Goal: Information Seeking & Learning: Learn about a topic

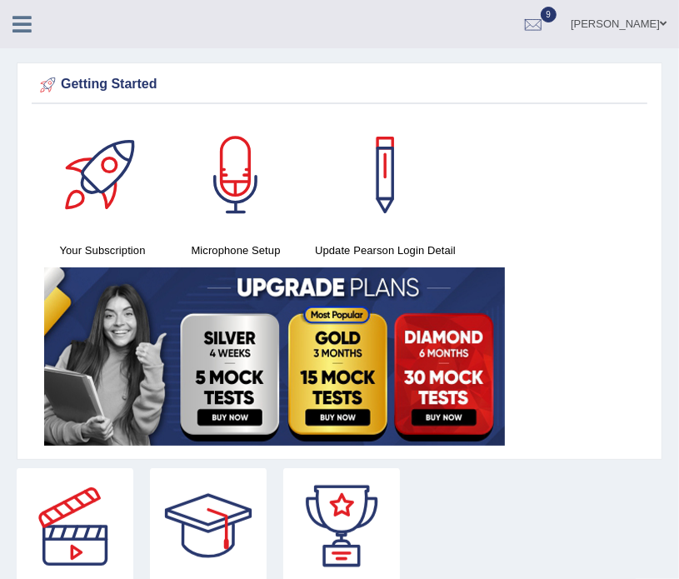
click at [2, 27] on link at bounding box center [22, 22] width 44 height 25
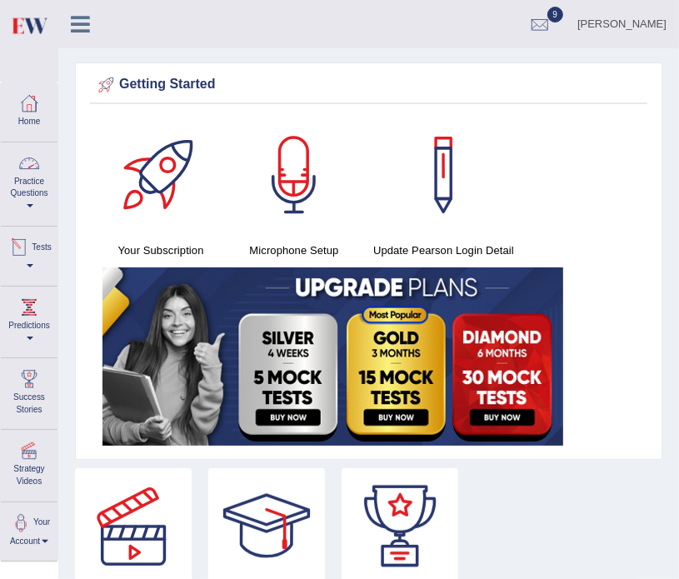
click at [26, 184] on link "Practice Questions" at bounding box center [29, 181] width 57 height 78
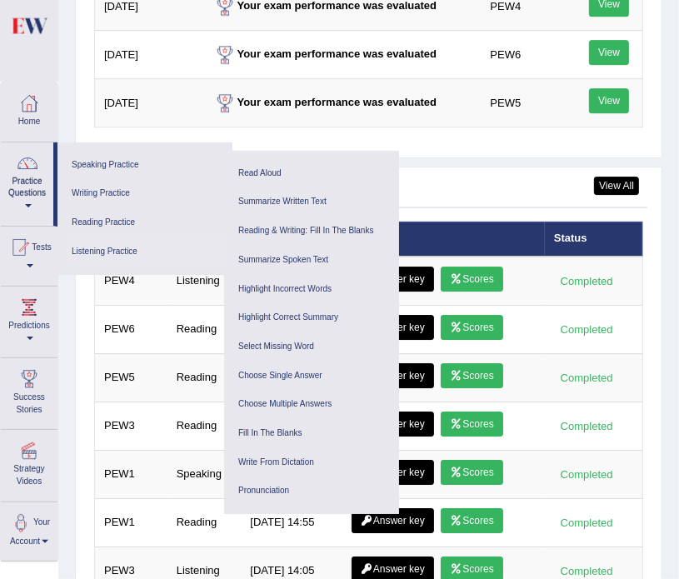
scroll to position [2577, 0]
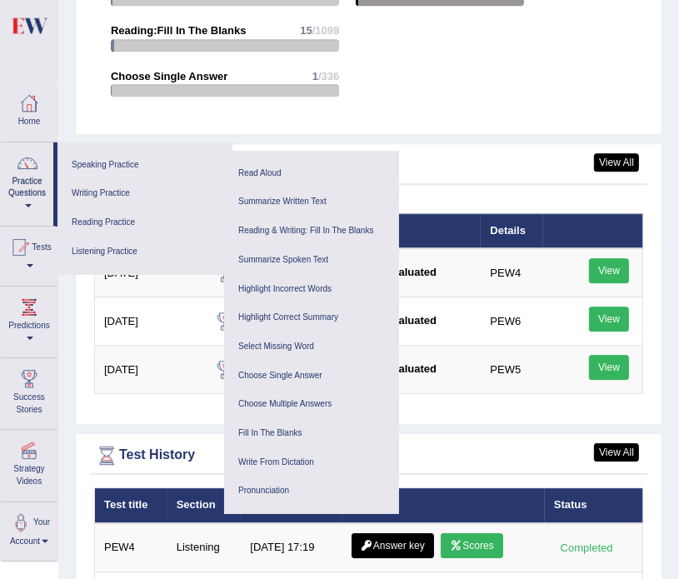
click at [78, 167] on link "Speaking Practice" at bounding box center [145, 165] width 158 height 29
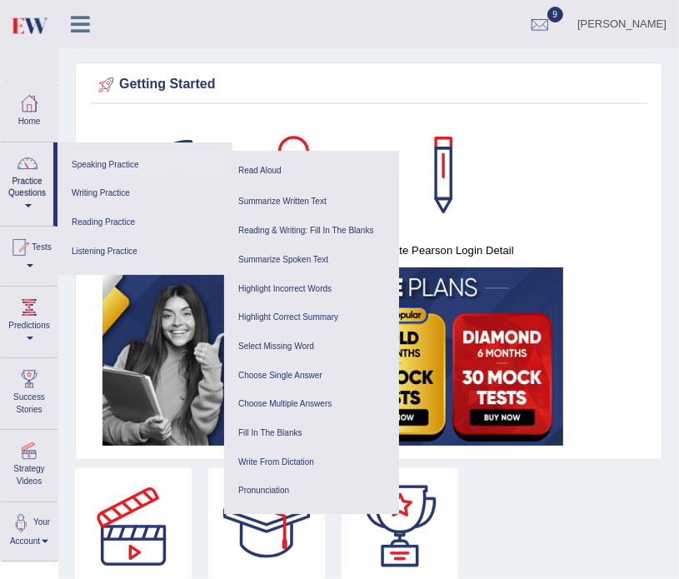
click at [78, 167] on link "Speaking Practice" at bounding box center [145, 165] width 158 height 29
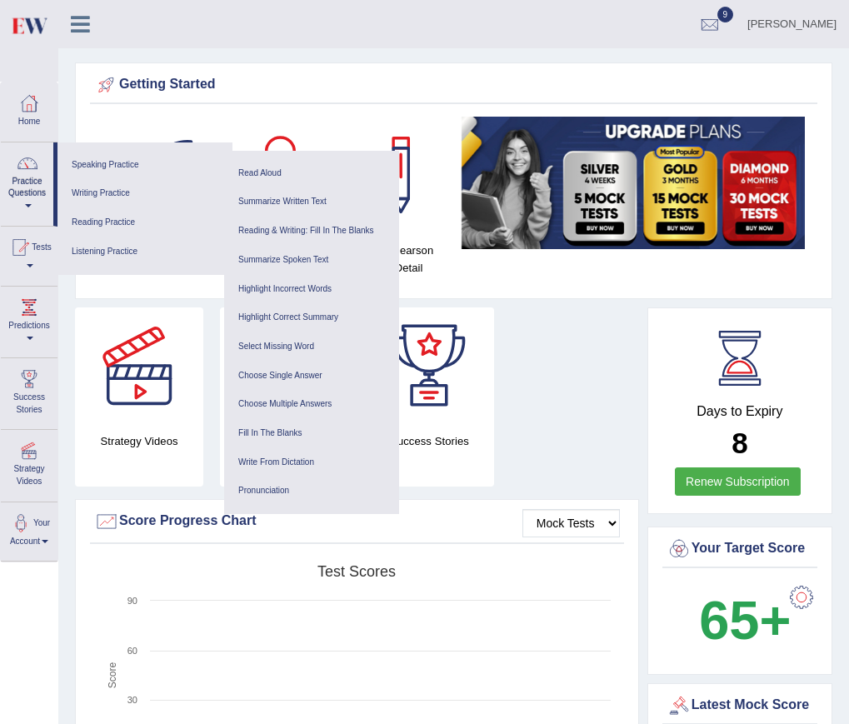
drag, startPoint x: 680, startPoint y: 0, endPoint x: 443, endPoint y: 292, distance: 375.6
click at [509, 322] on div "Strategy Videos Book PTE Exam Success Stories" at bounding box center [357, 403] width 581 height 192
click at [407, 103] on div "Getting Started Your Subscription Microphone Setup Update Pearson Login Detail ×" at bounding box center [453, 180] width 757 height 237
click at [166, 138] on div at bounding box center [160, 175] width 117 height 117
click at [164, 137] on div at bounding box center [160, 175] width 117 height 117
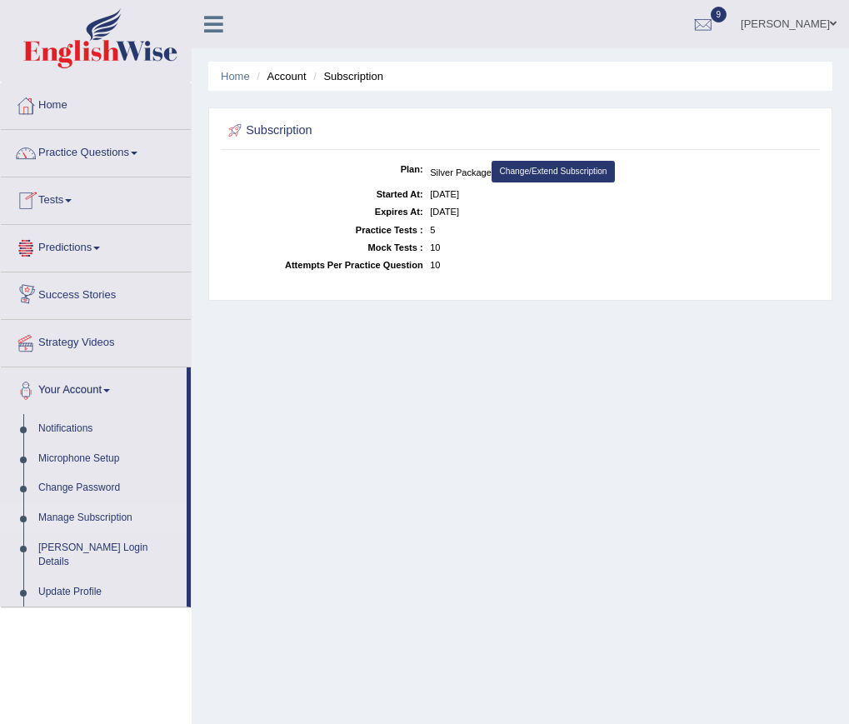
click at [57, 204] on link "Tests" at bounding box center [96, 198] width 190 height 42
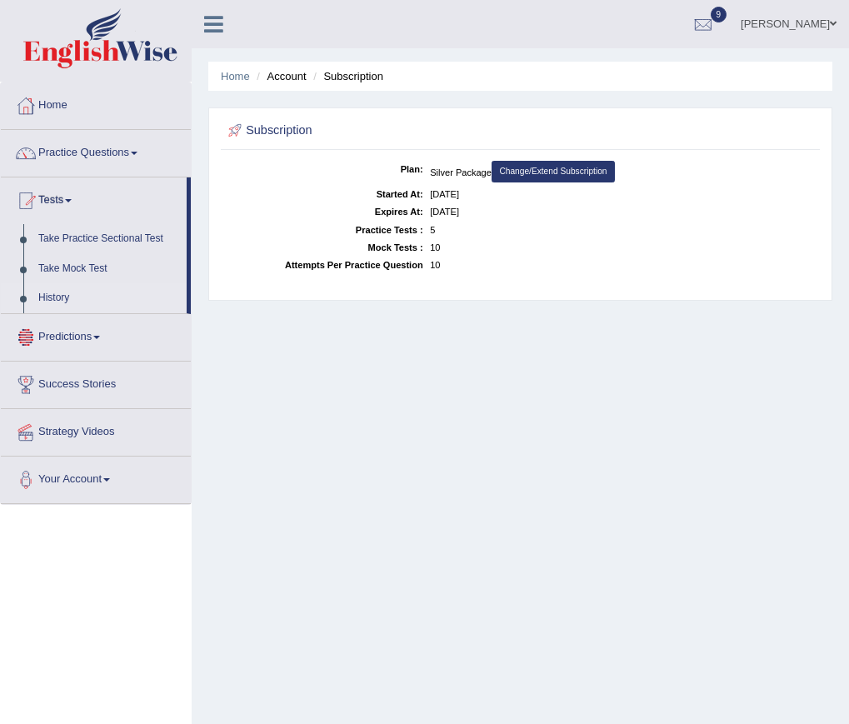
click at [48, 294] on link "History" at bounding box center [109, 298] width 156 height 30
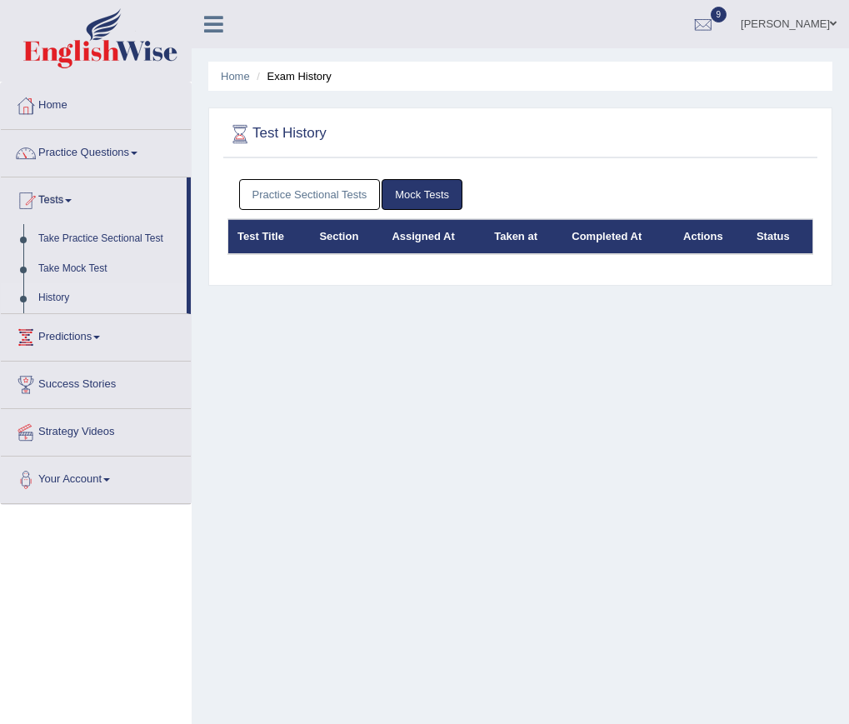
click at [286, 195] on link "Practice Sectional Tests" at bounding box center [310, 194] width 142 height 31
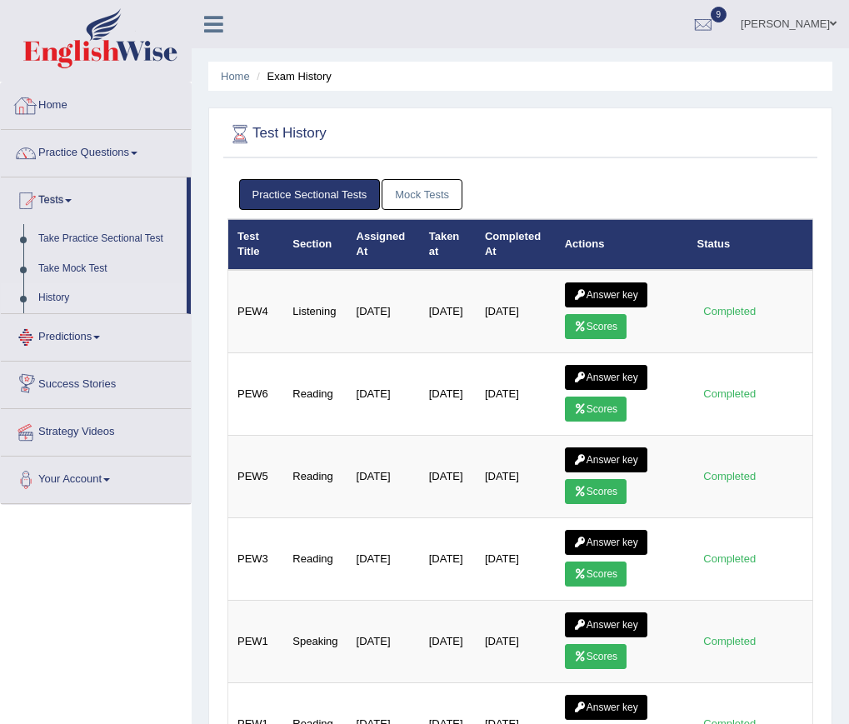
click at [58, 107] on link "Home" at bounding box center [96, 103] width 190 height 42
